Goal: Use online tool/utility: Use online tool/utility

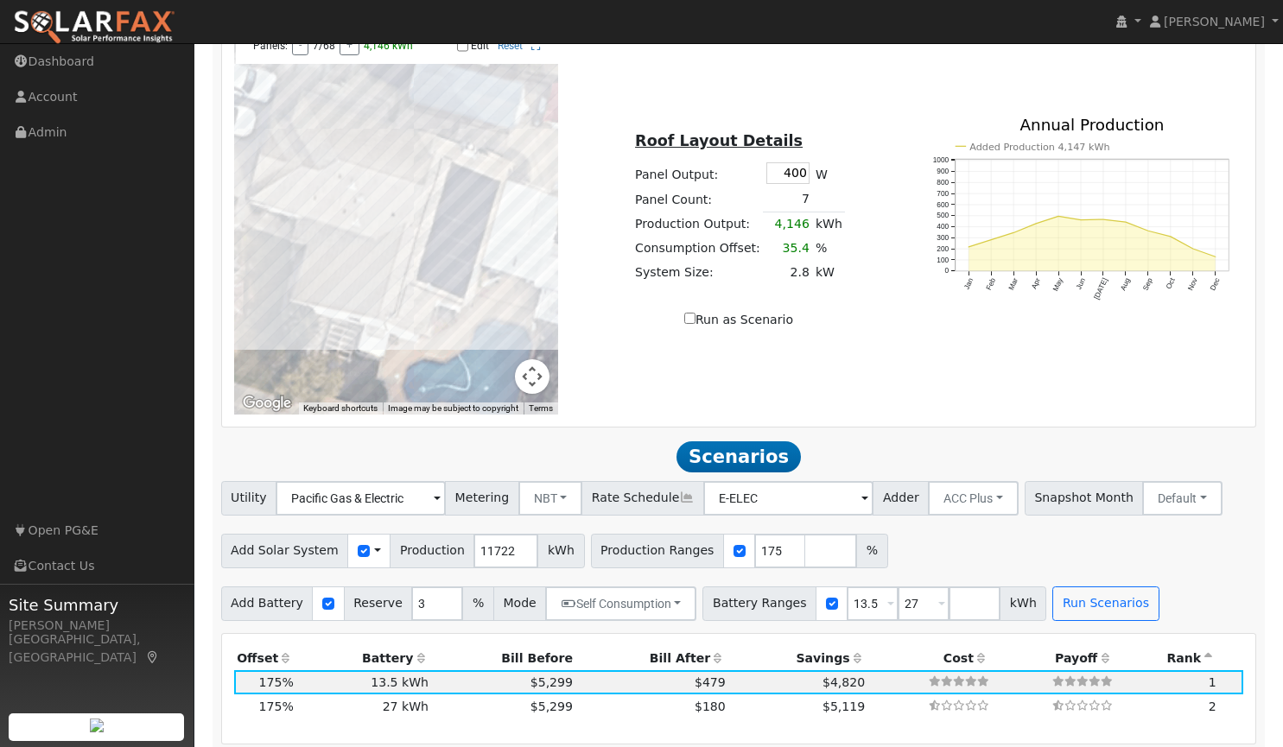
scroll to position [995, 0]
drag, startPoint x: 749, startPoint y: 553, endPoint x: 670, endPoint y: 564, distance: 79.4
click at [670, 564] on div "Production Ranges 175 %" at bounding box center [739, 550] width 297 height 35
type input "135"
click at [944, 555] on div "Add Solar System Use CSV Data Production 11722 kWh Production Ranges 135 %" at bounding box center [739, 547] width 1042 height 41
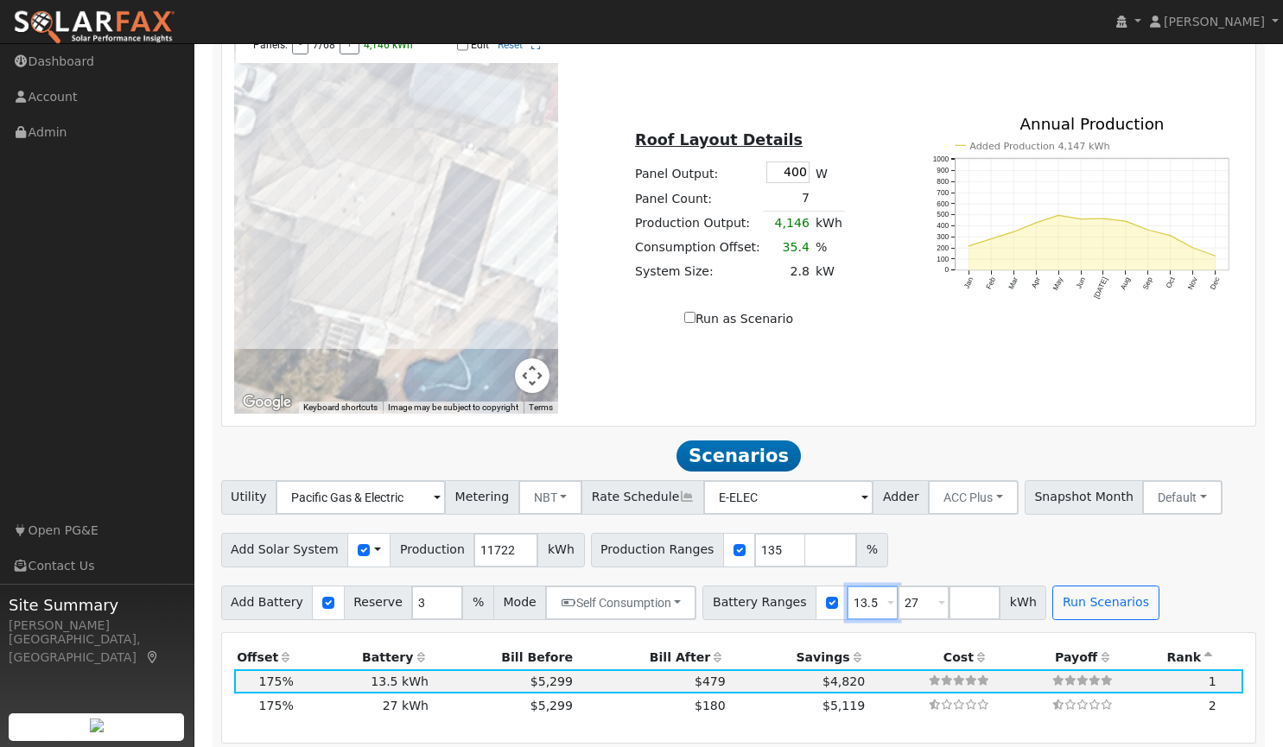
drag, startPoint x: 854, startPoint y: 602, endPoint x: 779, endPoint y: 601, distance: 74.3
click at [779, 601] on div "Battery Ranges 13.5 Overrides Reserve % Mode None None Self Consumption Peak Sa…" at bounding box center [874, 603] width 344 height 35
type input "27"
click at [1013, 613] on button "Run Scenarios" at bounding box center [1054, 603] width 106 height 35
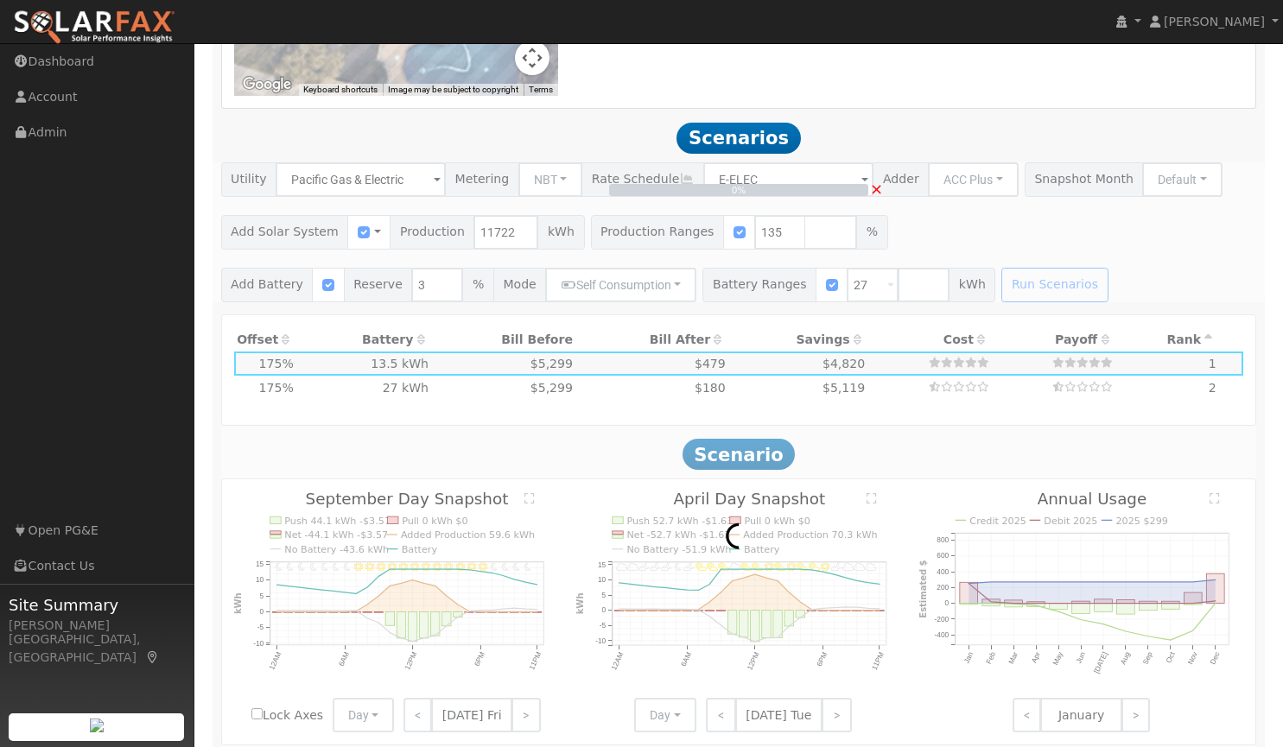
scroll to position [1316, 0]
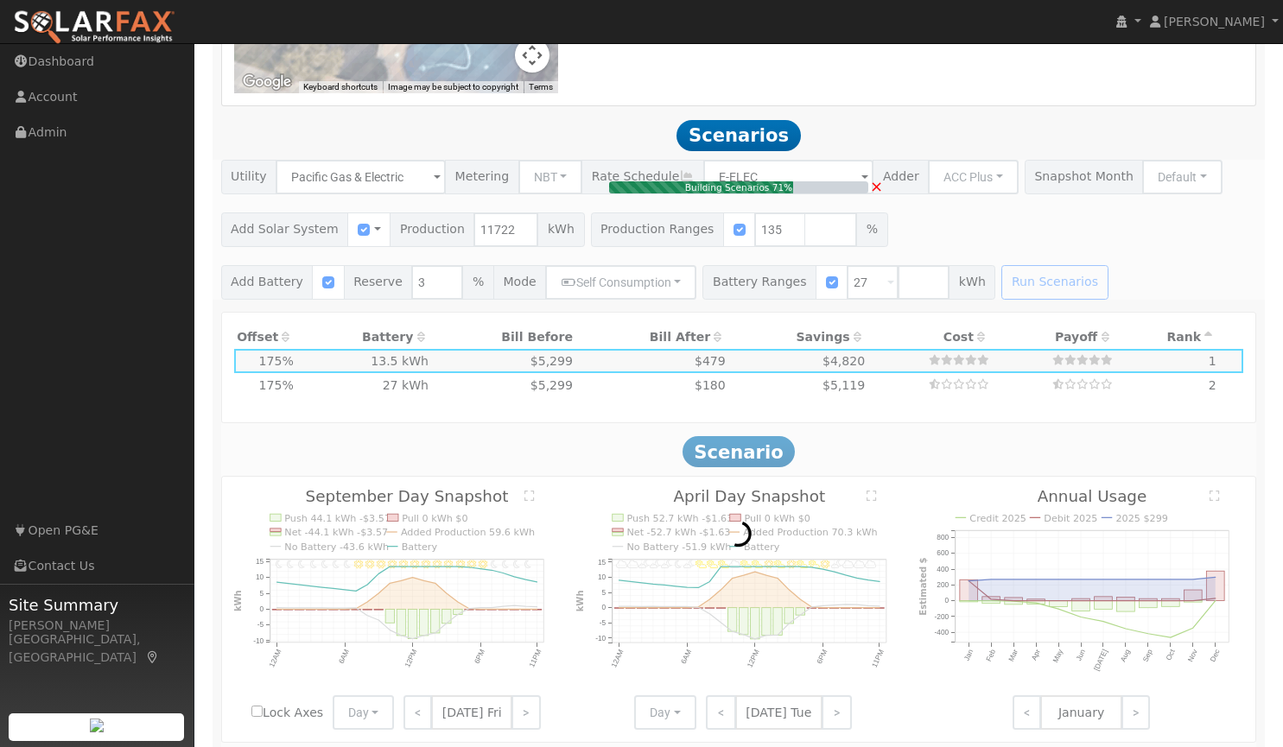
type input "$36,925"
type input "$32,400"
type input "$20,798"
type input "10.6"
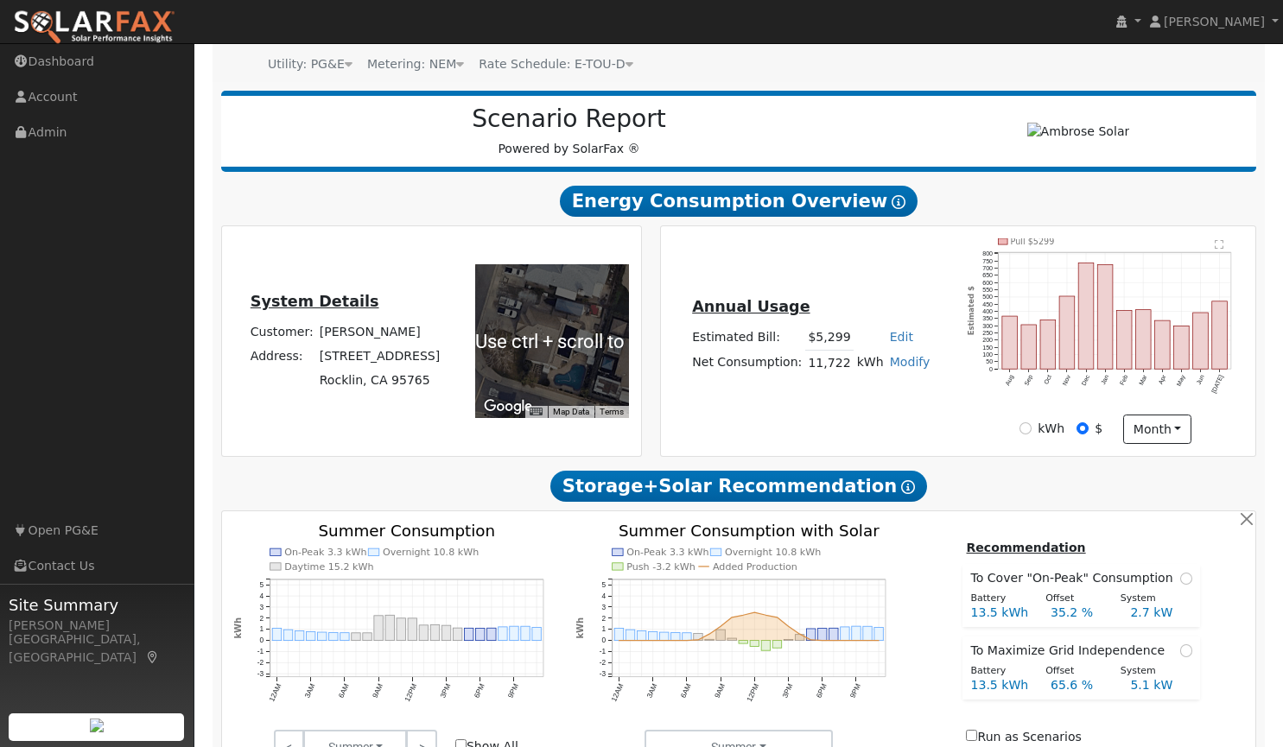
scroll to position [168, 0]
click at [505, 430] on div "To navigate the map with touch gestures double-tap and hold your finger on the …" at bounding box center [552, 342] width 172 height 206
